Goal: Transaction & Acquisition: Purchase product/service

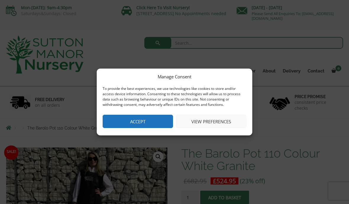
click at [158, 121] on button "Accept" at bounding box center [138, 121] width 70 height 13
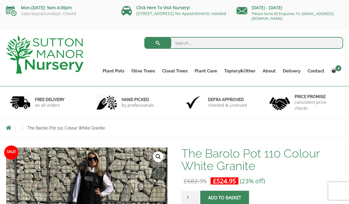
click at [206, 43] on input "search" at bounding box center [243, 43] width 199 height 12
type input "Barolo"
click at [158, 43] on button "submit" at bounding box center [157, 43] width 27 height 12
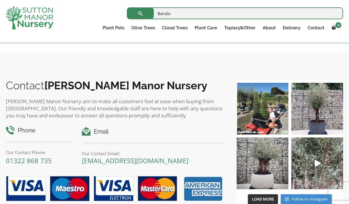
scroll to position [2758, 0]
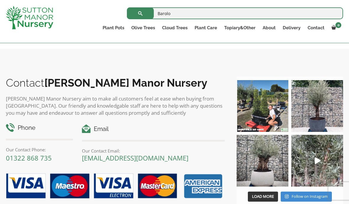
click at [23, 34] on link "2" at bounding box center [21, 29] width 10 height 10
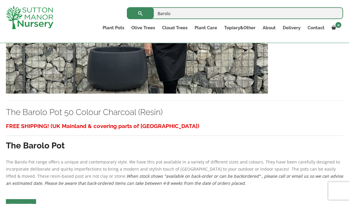
scroll to position [1444, 0]
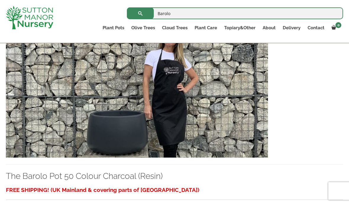
click at [238, 152] on img at bounding box center [137, 93] width 262 height 127
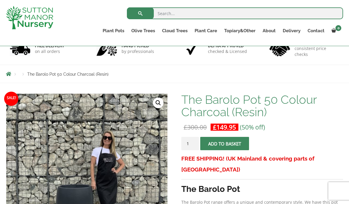
scroll to position [43, 0]
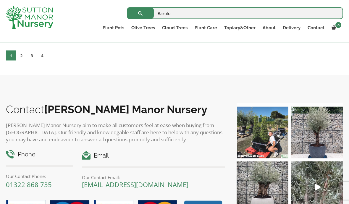
scroll to position [2725, 0]
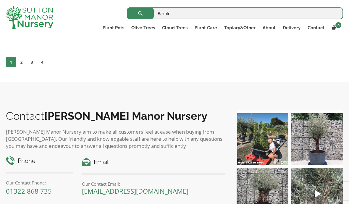
click at [25, 67] on link "2" at bounding box center [21, 62] width 10 height 10
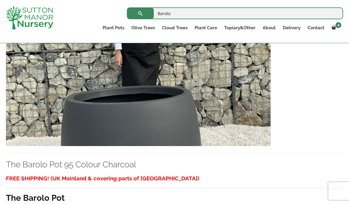
scroll to position [2238, 0]
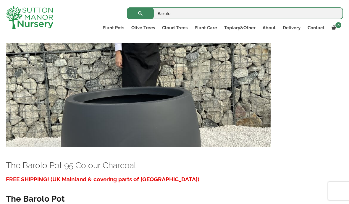
click at [33, 147] on img at bounding box center [138, 83] width 265 height 127
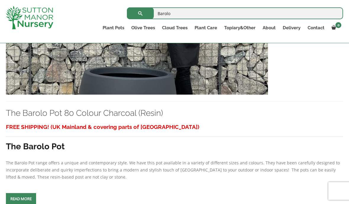
scroll to position [2016, 0]
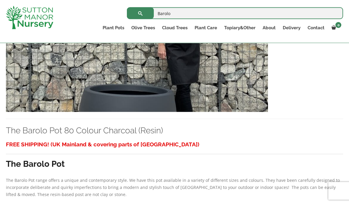
click at [28, 112] on img at bounding box center [137, 48] width 262 height 127
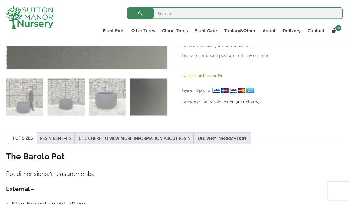
scroll to position [231, 0]
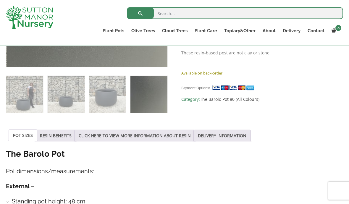
click at [55, 133] on link "RESIN BENEFITS" at bounding box center [56, 135] width 32 height 11
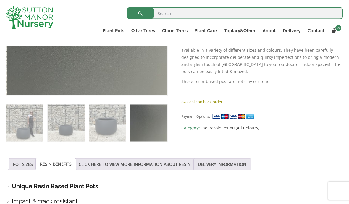
scroll to position [203, 0]
click at [30, 164] on link "POT SIZES" at bounding box center [23, 164] width 20 height 11
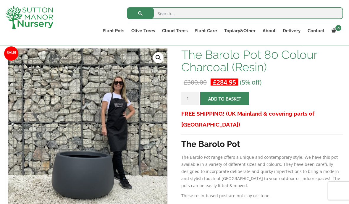
scroll to position [88, 0]
click at [239, 99] on button "Add to basket" at bounding box center [224, 98] width 49 height 13
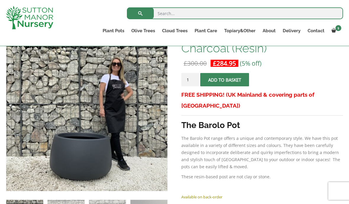
scroll to position [135, 0]
